Goal: Communication & Community: Connect with others

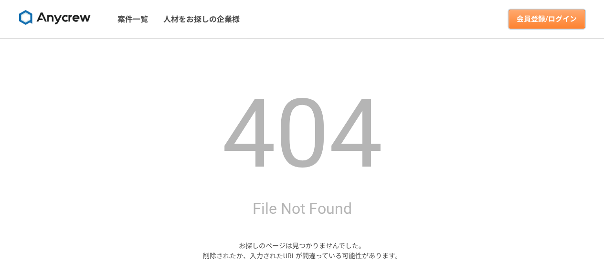
click at [540, 19] on link "会員登録/ログイン" at bounding box center [547, 19] width 76 height 19
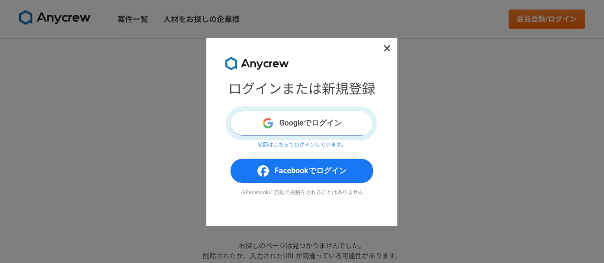
click at [319, 120] on button "Googleでログイン" at bounding box center [301, 123] width 143 height 25
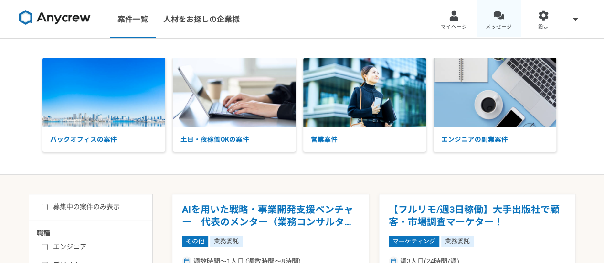
click at [504, 16] on link "メッセージ" at bounding box center [499, 19] width 45 height 38
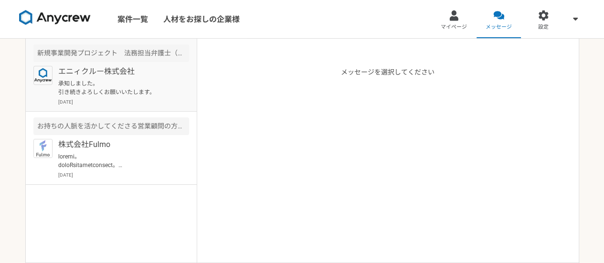
click at [132, 78] on div "エニィクルー株式会社 承知しました。 引き続きよろしくお願いいたします。 2025年7月7日" at bounding box center [123, 86] width 131 height 40
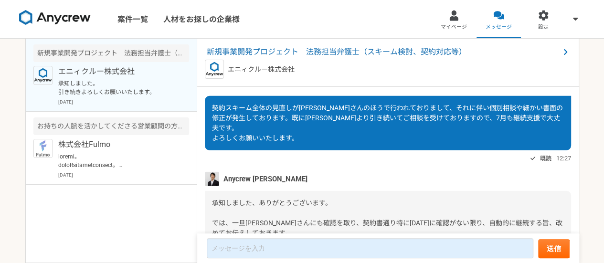
scroll to position [5211, 0]
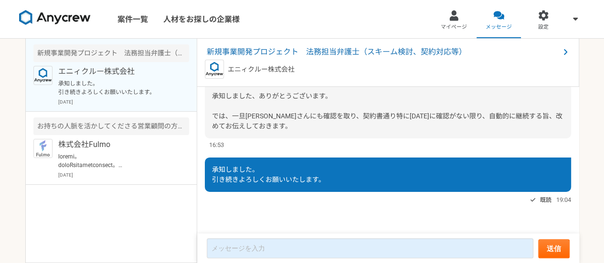
click at [0, 137] on div "案件一覧 人材をお探しの企業様 マイページ メッセージ 設定 新規事業開発プロジェクト　法務担当弁護士（スキーム検討、契約対応等） エニィクルー株式会社 承知…" at bounding box center [302, 131] width 604 height 263
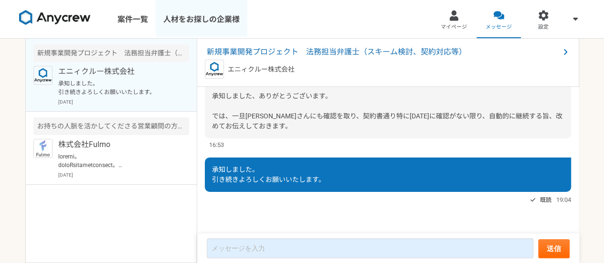
click at [221, 29] on link "人材をお探しの企業様" at bounding box center [202, 19] width 92 height 38
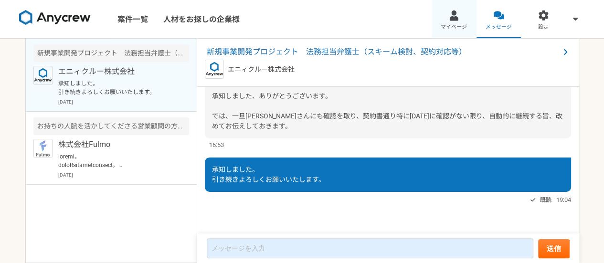
click at [459, 20] on div at bounding box center [453, 15] width 11 height 11
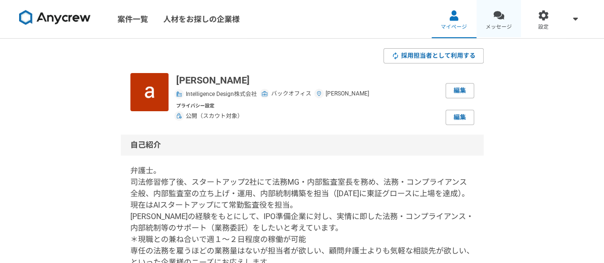
click at [487, 23] on span "メッセージ" at bounding box center [499, 27] width 26 height 8
